Goal: Task Accomplishment & Management: Use online tool/utility

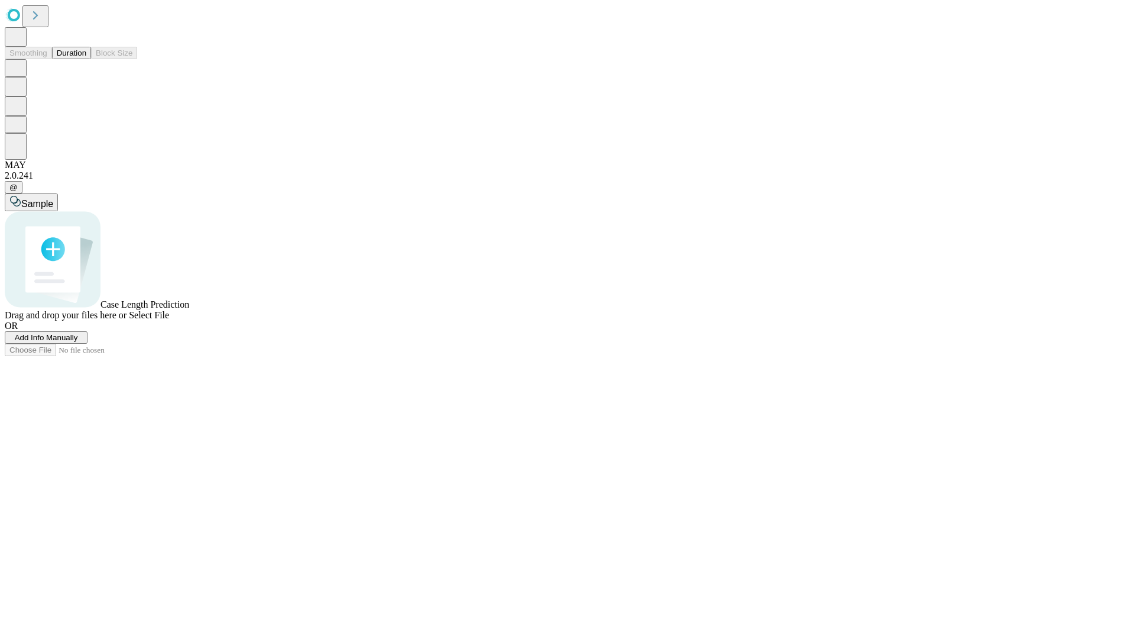
click at [86, 59] on button "Duration" at bounding box center [71, 53] width 39 height 12
click at [78, 342] on span "Add Info Manually" at bounding box center [46, 337] width 63 height 9
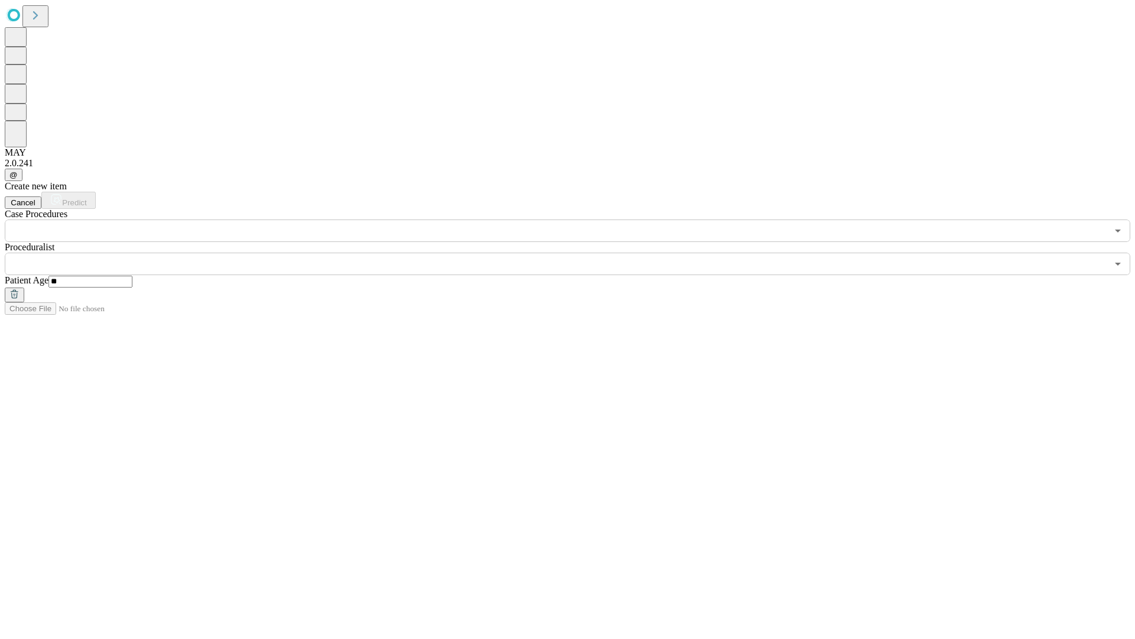
type input "**"
click at [576, 252] on input "text" at bounding box center [556, 263] width 1103 height 22
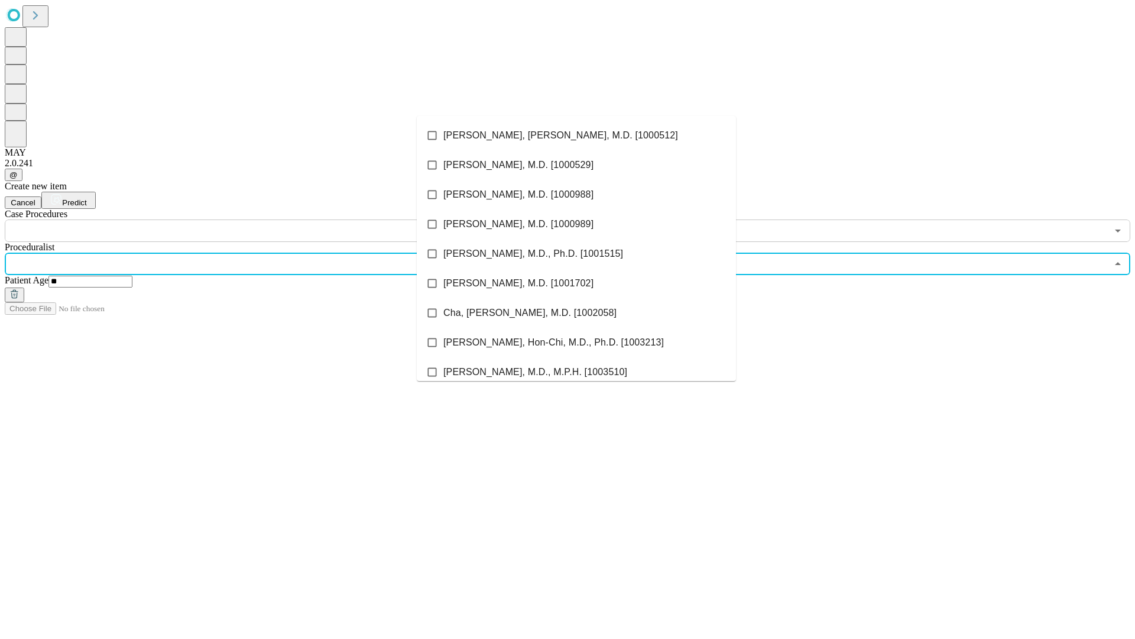
click at [576, 135] on li "[PERSON_NAME], [PERSON_NAME], M.D. [1000512]" at bounding box center [576, 136] width 319 height 30
click at [248, 219] on input "text" at bounding box center [556, 230] width 1103 height 22
